Goal: Information Seeking & Learning: Learn about a topic

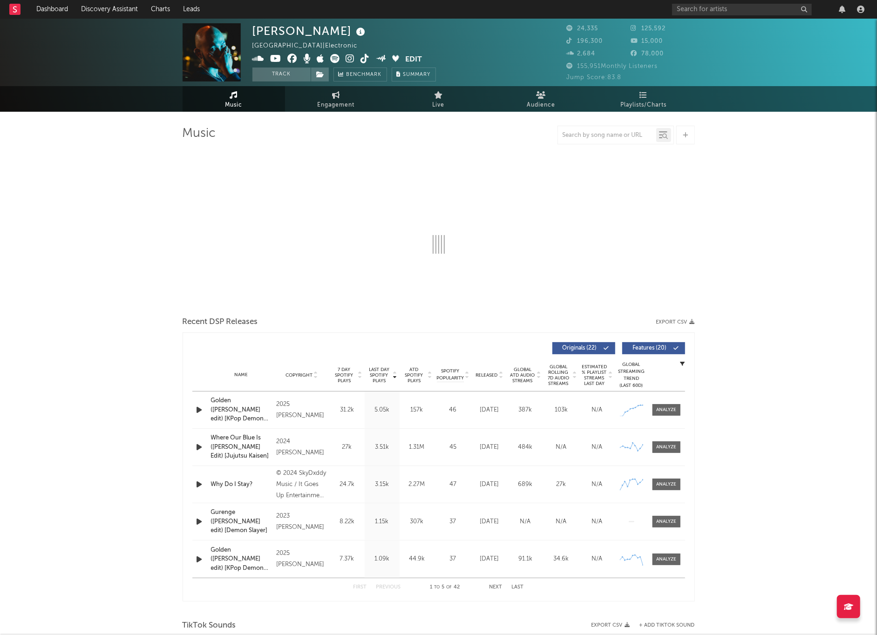
click at [217, 52] on img at bounding box center [212, 52] width 58 height 58
click at [319, 74] on icon at bounding box center [321, 74] width 8 height 7
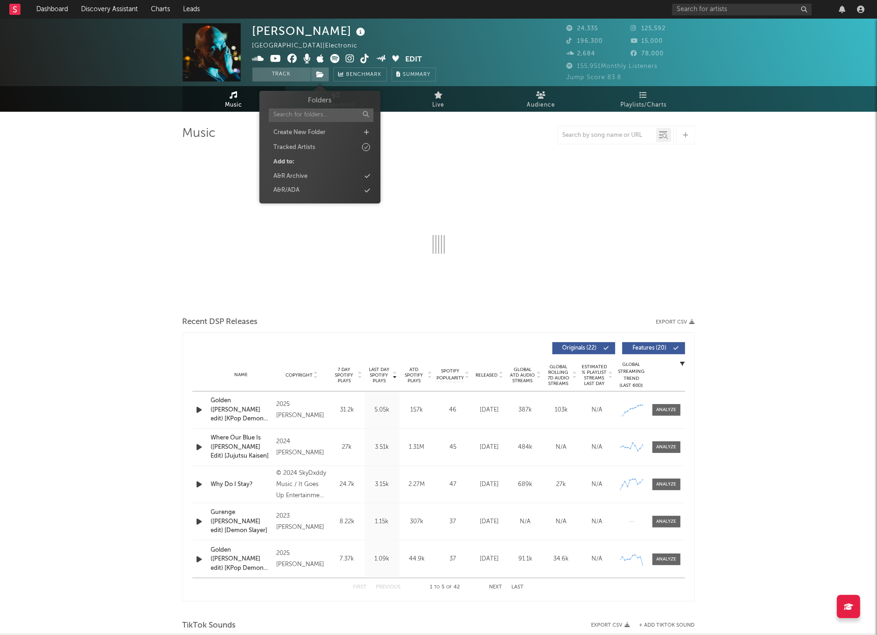
click at [316, 187] on div "A&R/ADA" at bounding box center [319, 190] width 107 height 12
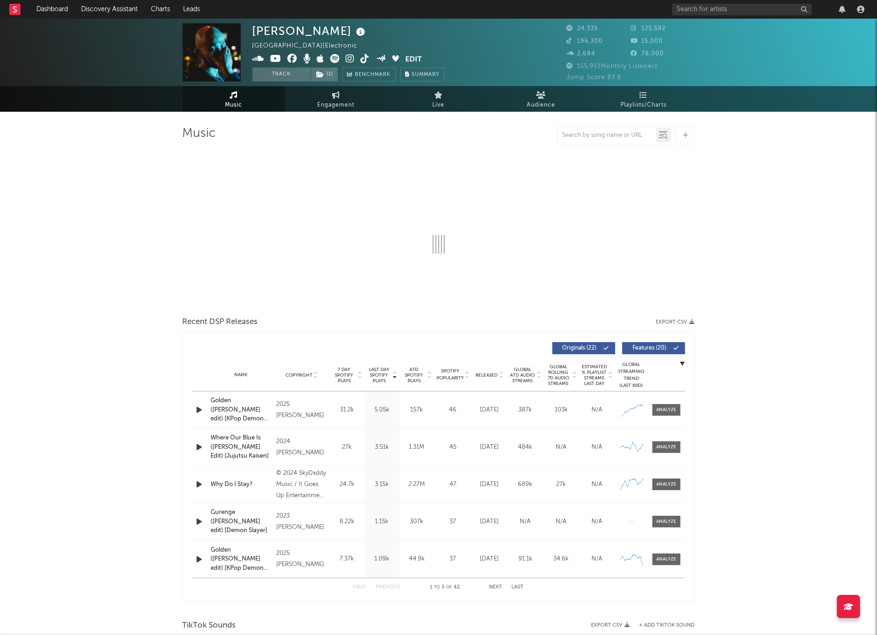
drag, startPoint x: 100, startPoint y: 190, endPoint x: 106, endPoint y: 192, distance: 6.3
drag, startPoint x: 346, startPoint y: 108, endPoint x: 353, endPoint y: 108, distance: 6.1
click at [347, 108] on span "Engagement" at bounding box center [336, 105] width 37 height 11
select select "1w"
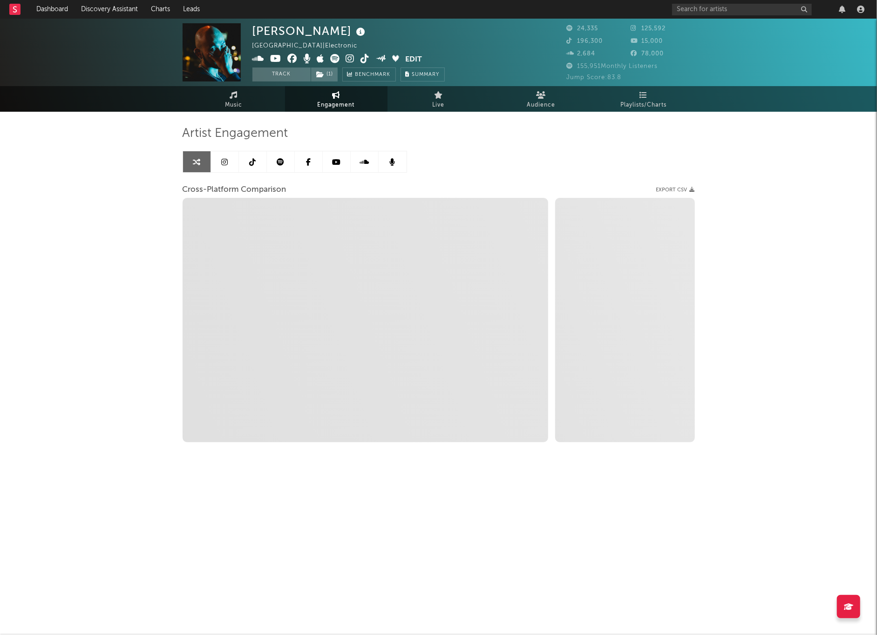
click at [350, 59] on icon at bounding box center [350, 58] width 9 height 9
click at [338, 57] on icon at bounding box center [335, 58] width 9 height 9
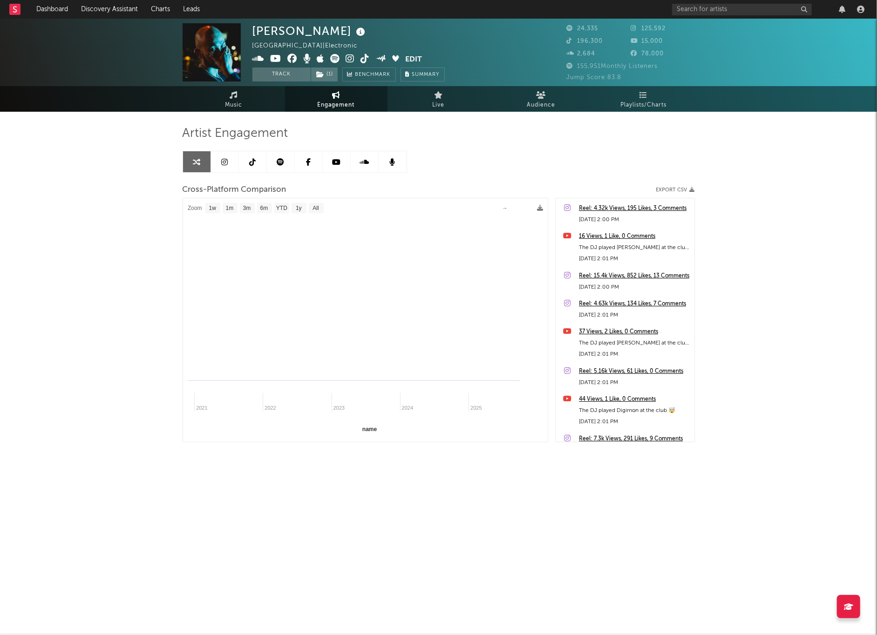
select select "1m"
